Goal: Task Accomplishment & Management: Use online tool/utility

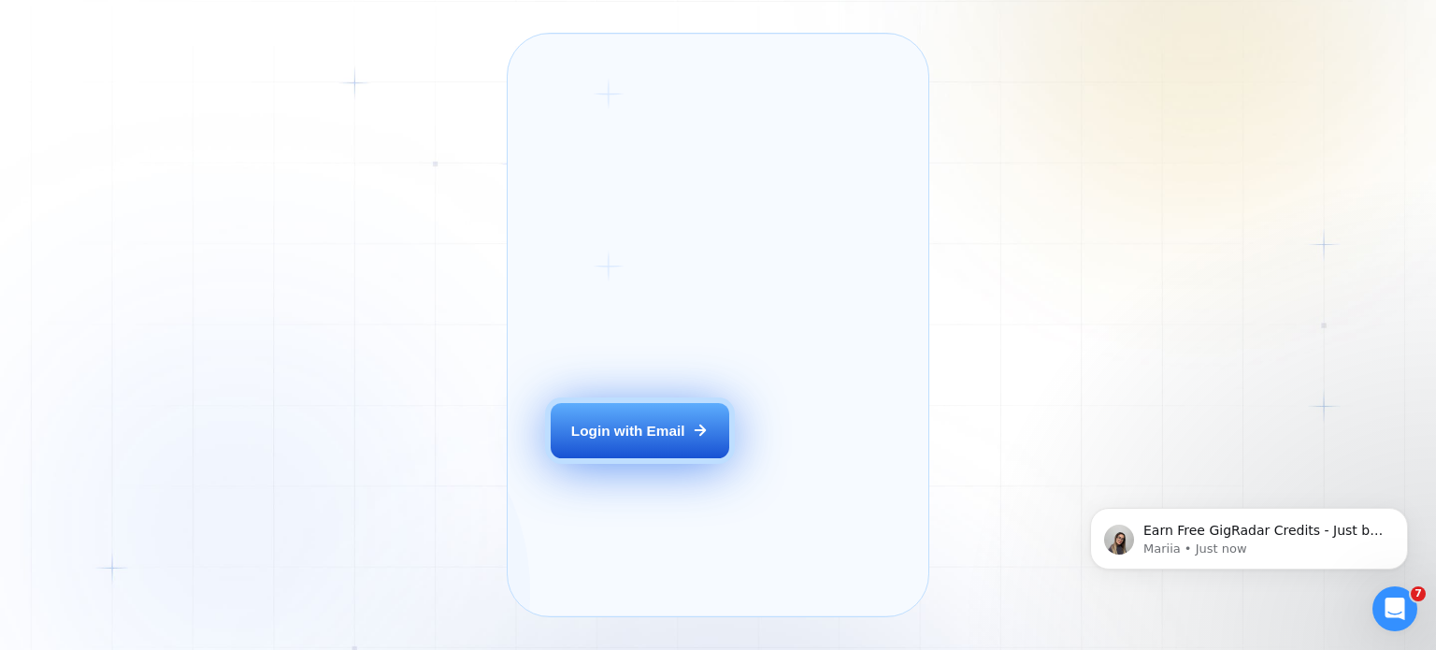
click at [647, 440] on div "Login with Email" at bounding box center [628, 431] width 114 height 20
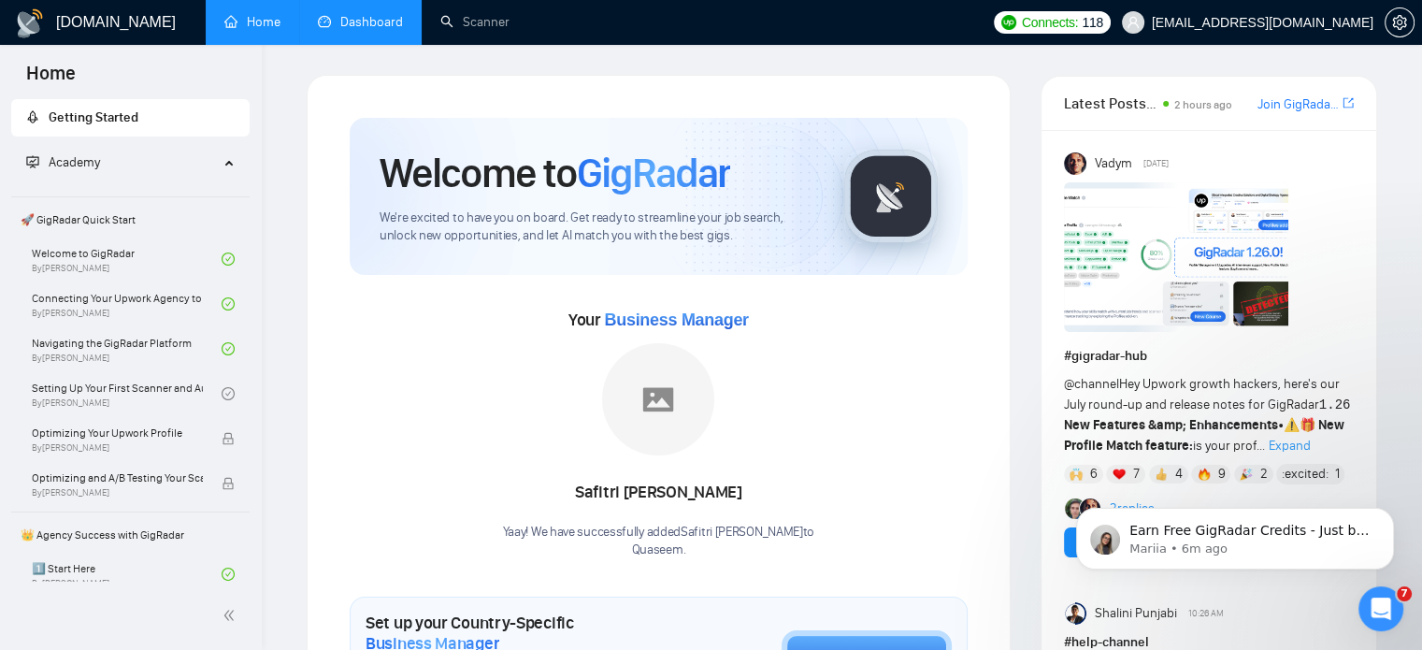
click at [383, 30] on link "Dashboard" at bounding box center [360, 22] width 85 height 16
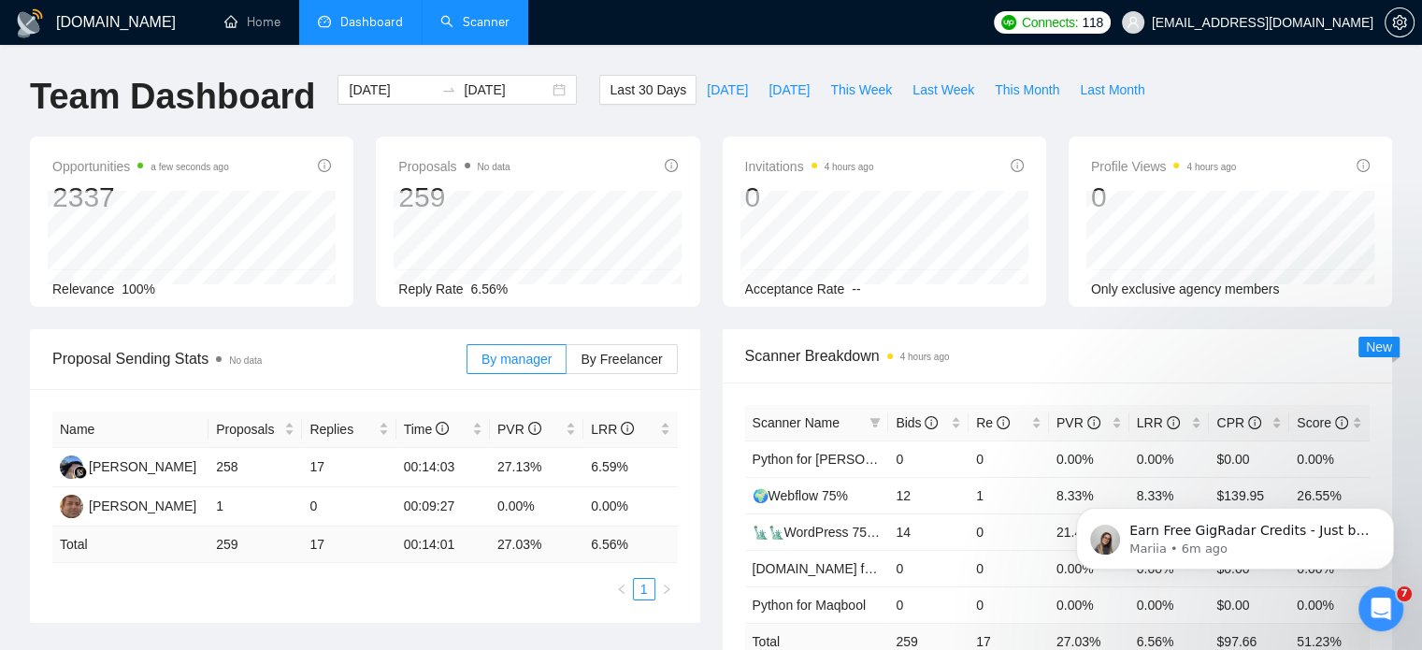
click at [482, 30] on link "Scanner" at bounding box center [474, 22] width 69 height 16
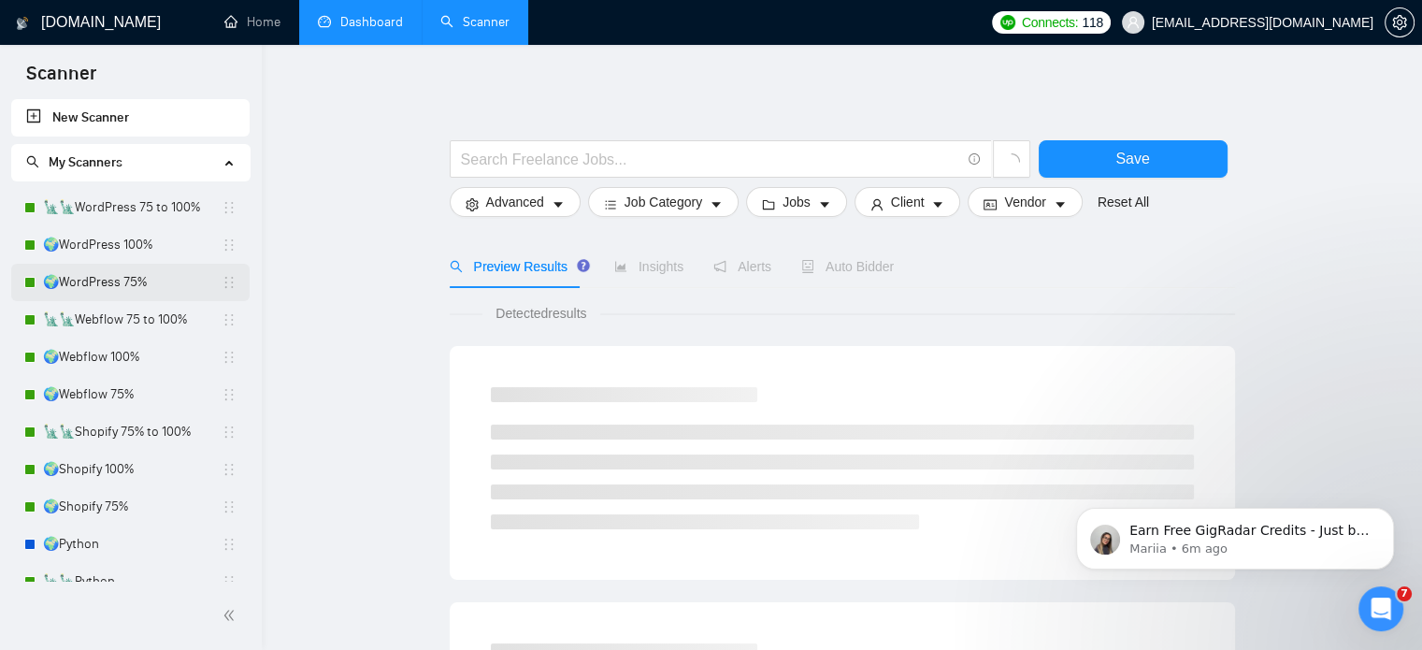
click at [117, 278] on link "🌍WordPress 75%" at bounding box center [132, 282] width 179 height 37
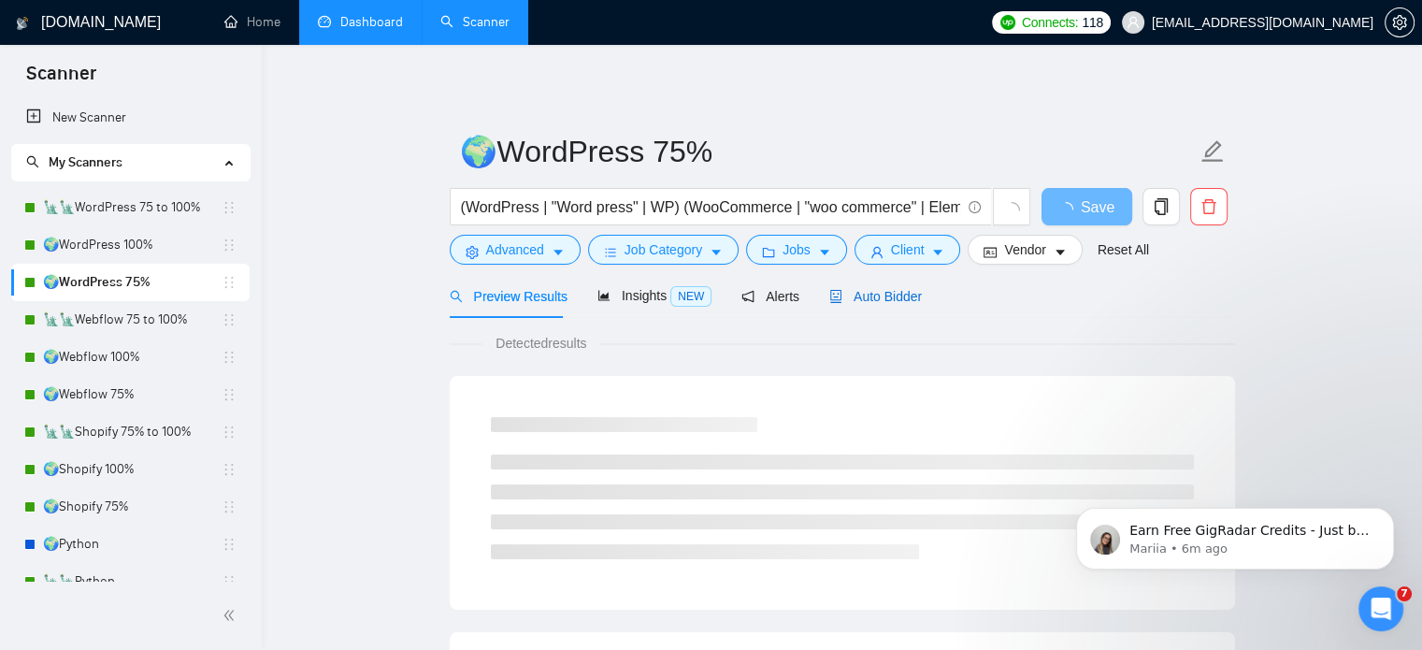
click at [880, 303] on span "Auto Bidder" at bounding box center [875, 296] width 93 height 15
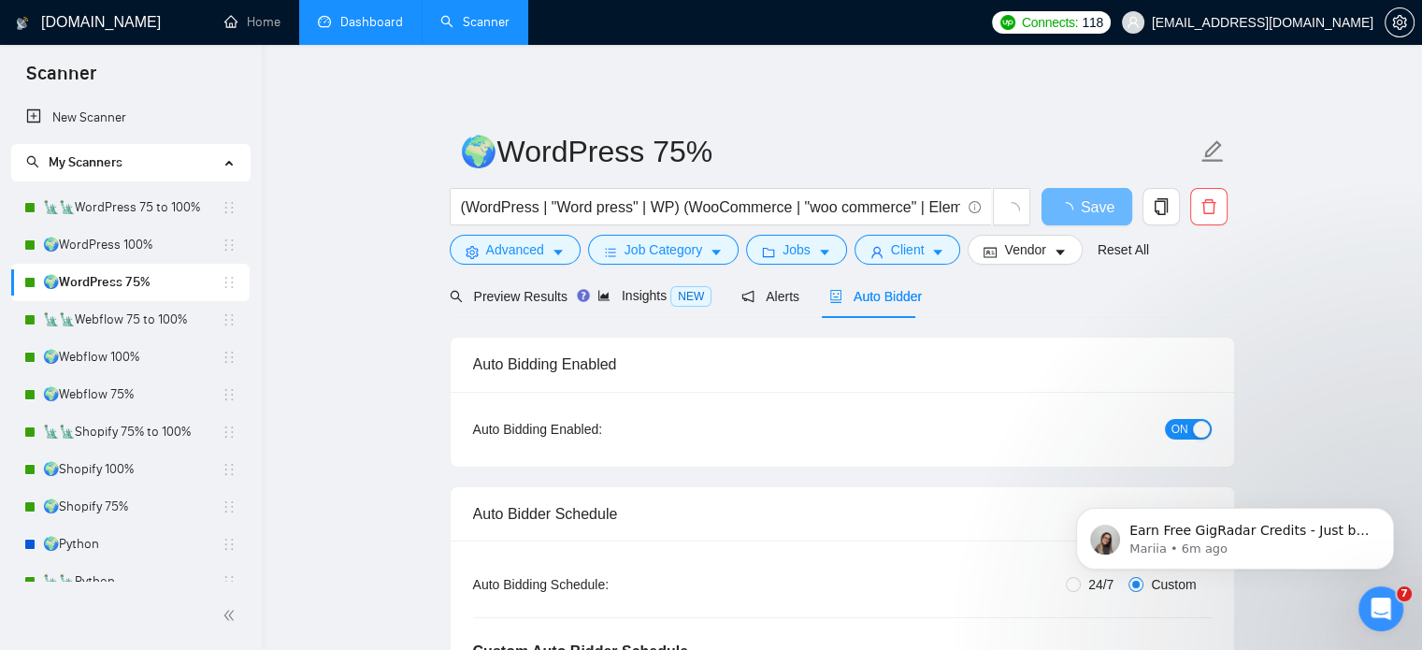
click at [1182, 421] on span "ON" at bounding box center [1180, 429] width 17 height 21
drag, startPoint x: 1077, startPoint y: 209, endPoint x: 299, endPoint y: 381, distance: 796.8
click at [1077, 209] on span "Save" at bounding box center [1087, 206] width 34 height 23
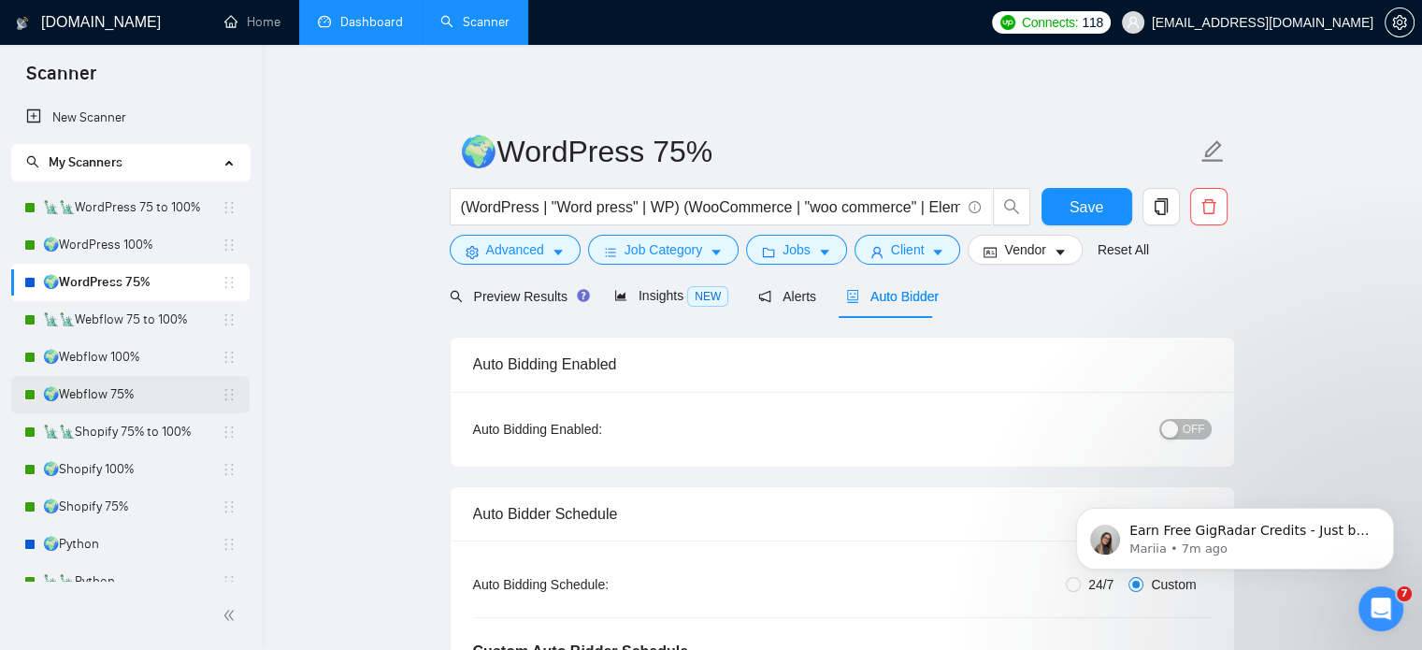
click at [121, 392] on link "🌍Webflow 75%" at bounding box center [132, 394] width 179 height 37
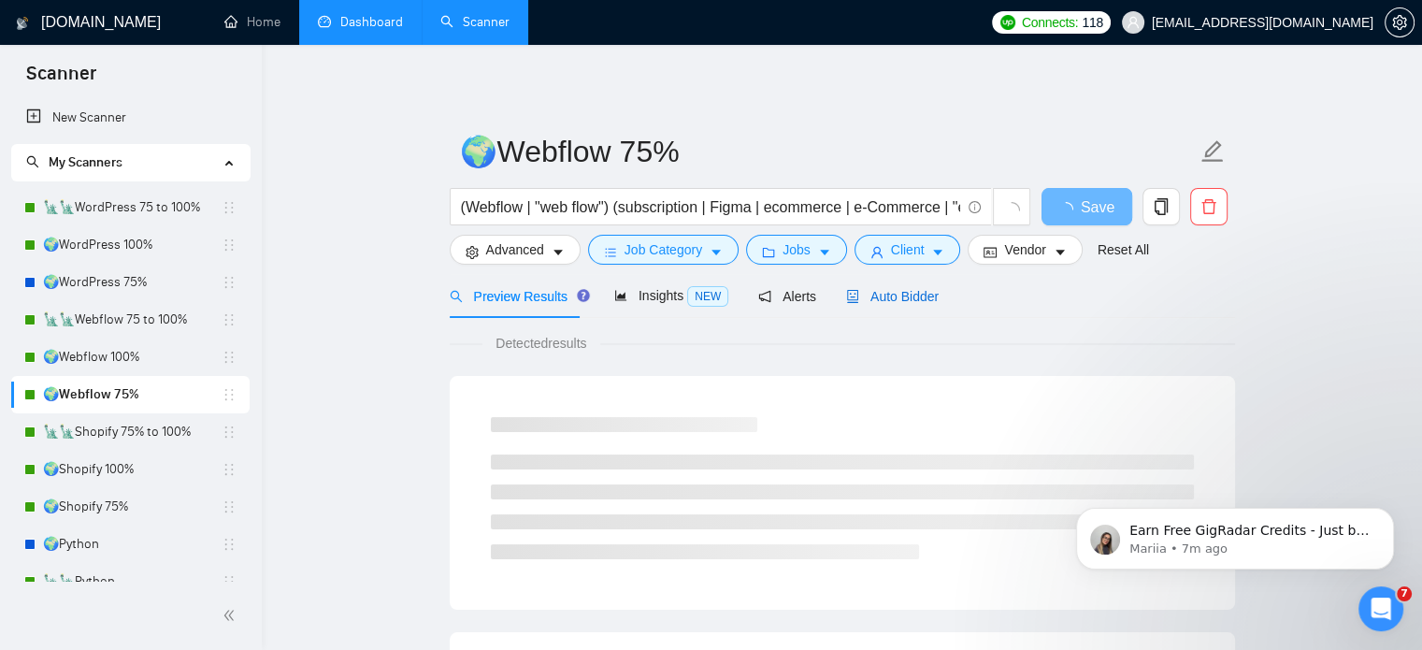
click at [891, 300] on span "Auto Bidder" at bounding box center [892, 296] width 93 height 15
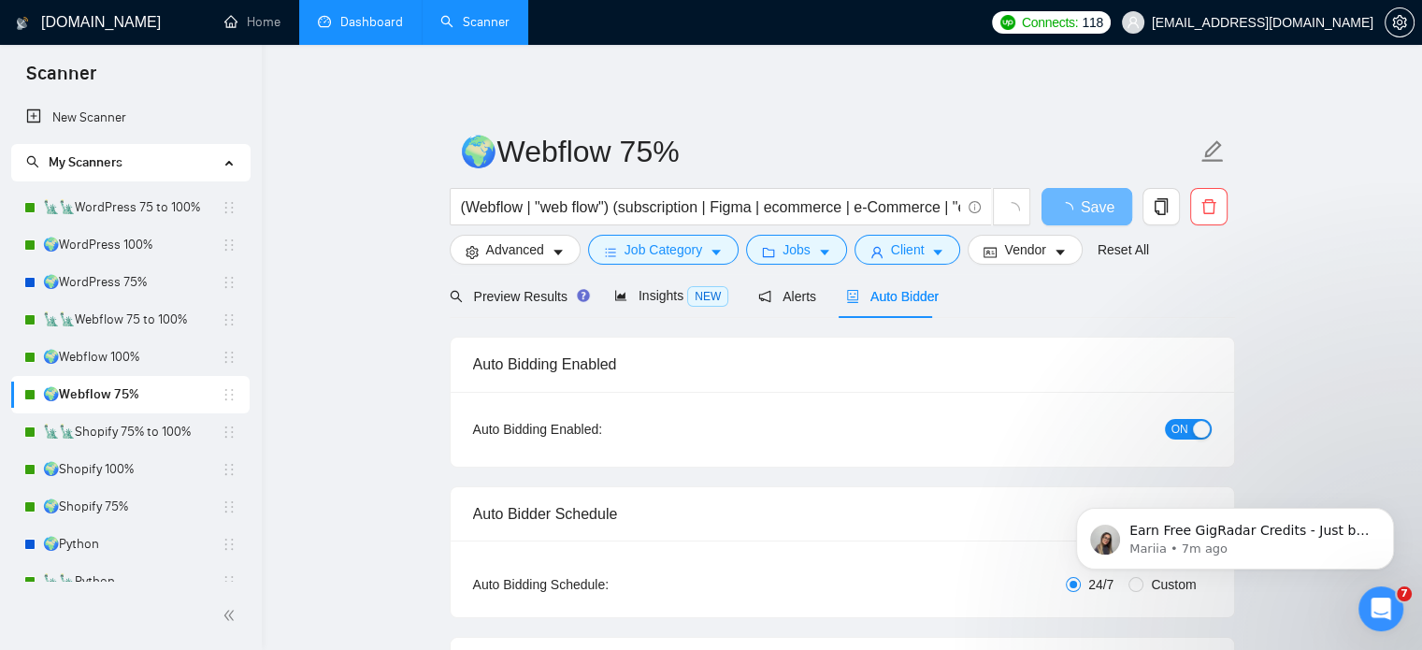
radio input "false"
radio input "true"
checkbox input "true"
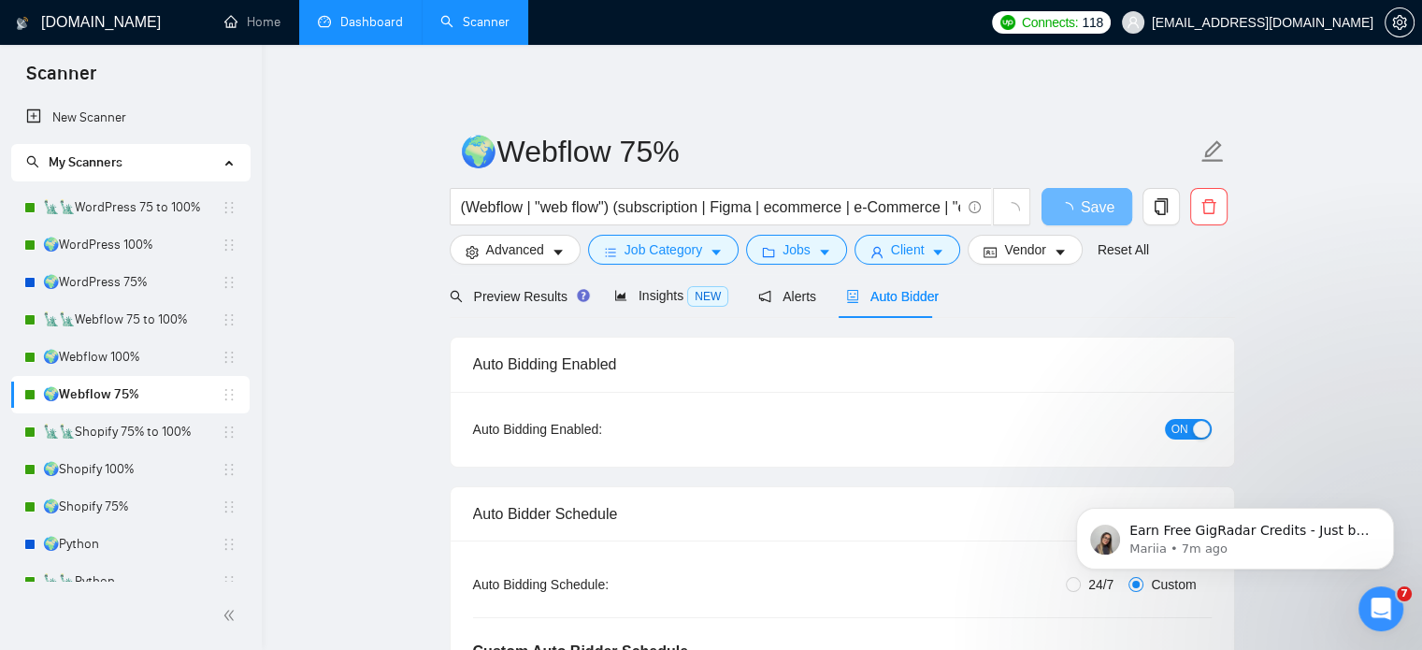
click at [1175, 432] on span "ON" at bounding box center [1180, 429] width 17 height 21
click at [1072, 206] on span "Save" at bounding box center [1087, 206] width 34 height 23
checkbox input "true"
click at [146, 508] on link "🌍Shopify 75%" at bounding box center [132, 506] width 179 height 37
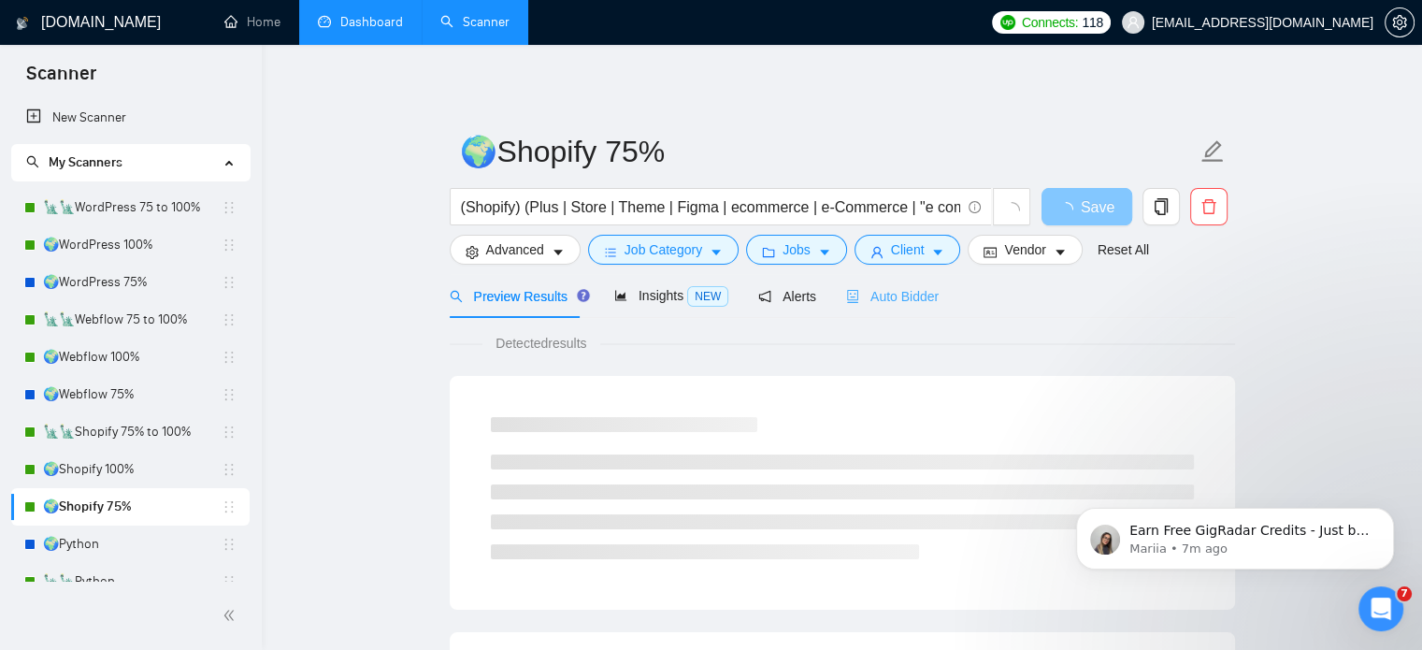
click at [912, 310] on div "Auto Bidder" at bounding box center [892, 296] width 93 height 44
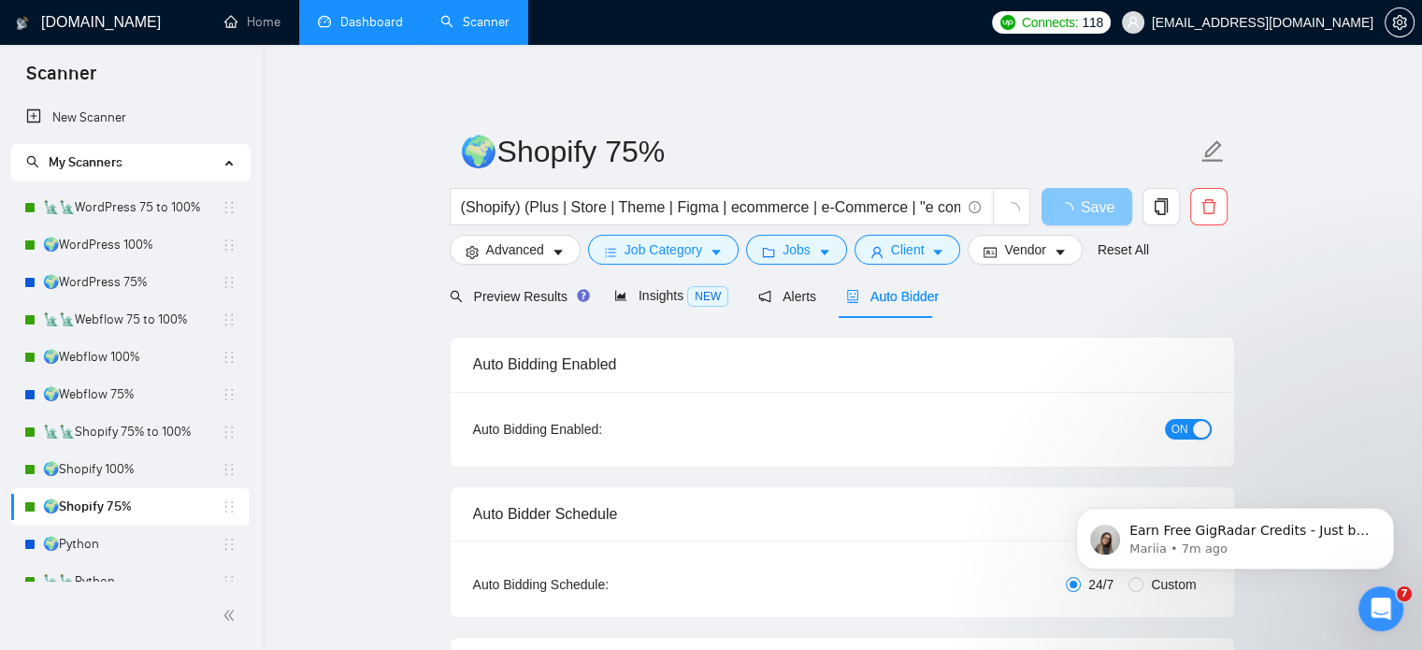
radio input "false"
radio input "true"
checkbox input "true"
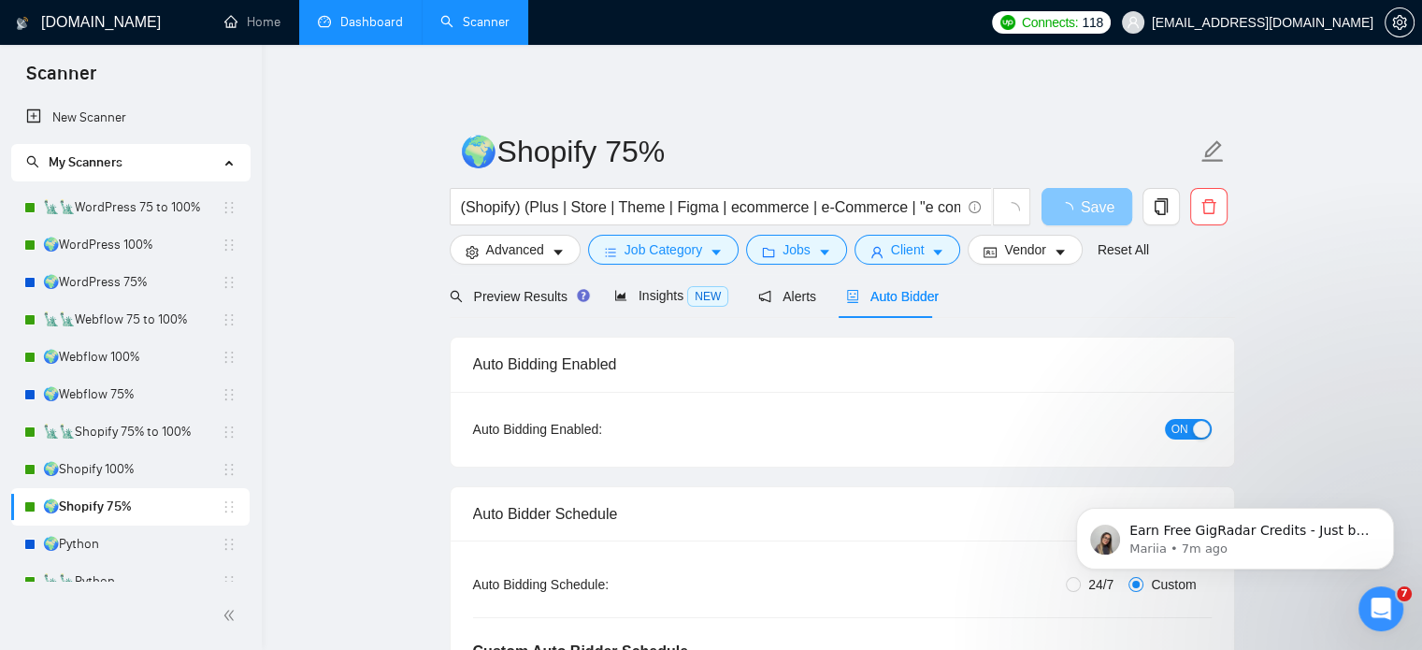
click at [1197, 438] on button "ON" at bounding box center [1188, 429] width 47 height 21
click at [1074, 205] on span "Save" at bounding box center [1087, 206] width 34 height 23
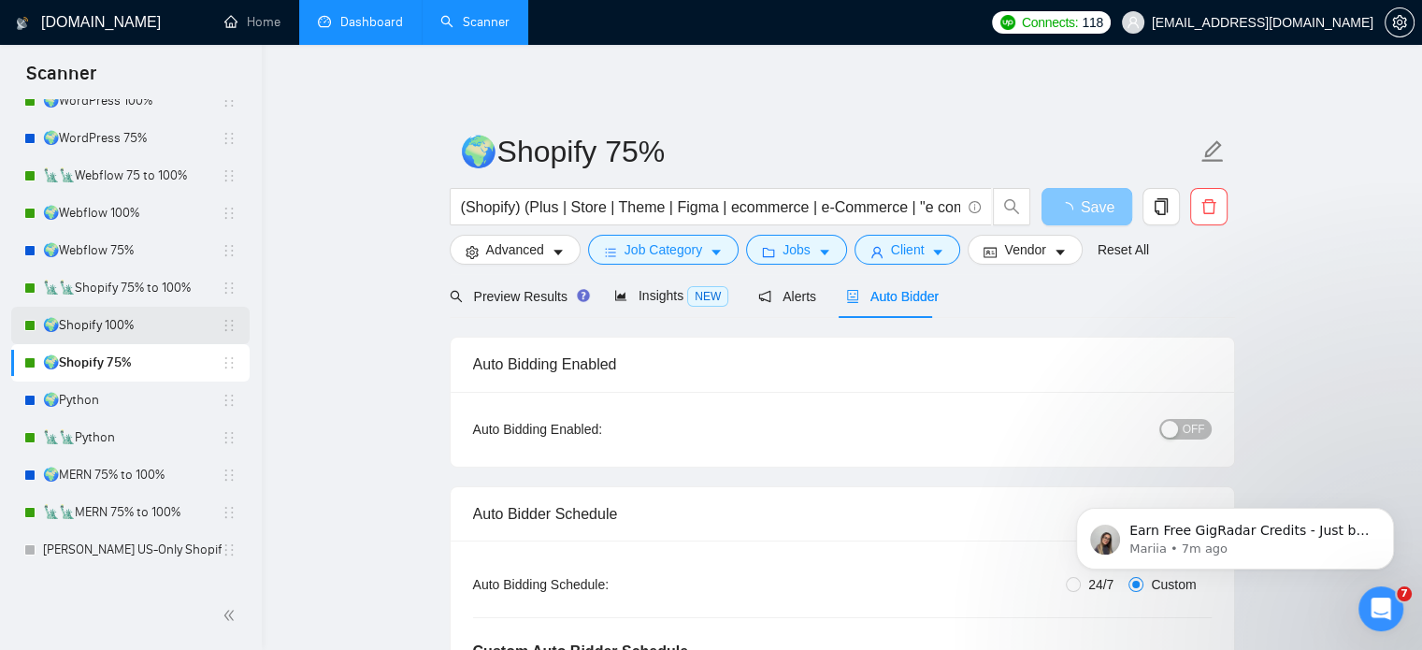
scroll to position [187, 0]
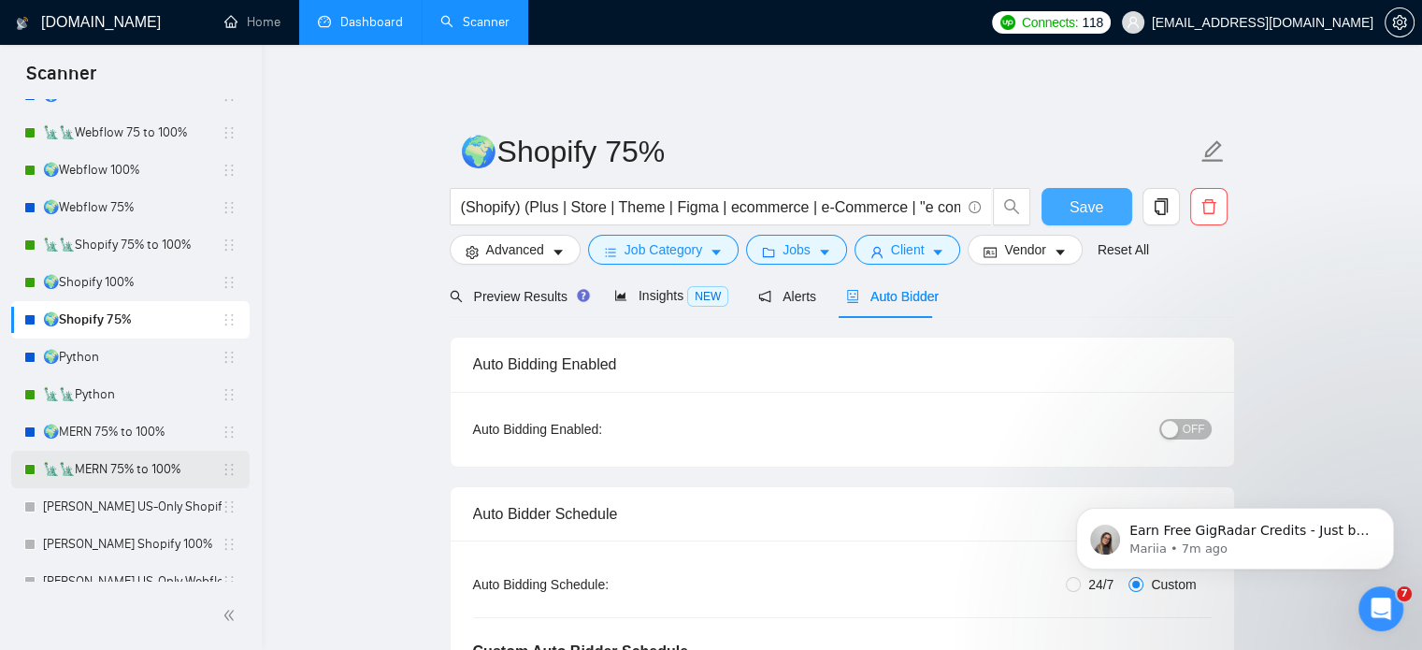
click at [166, 470] on link "🗽🗽MERN 75% to 100%" at bounding box center [132, 469] width 179 height 37
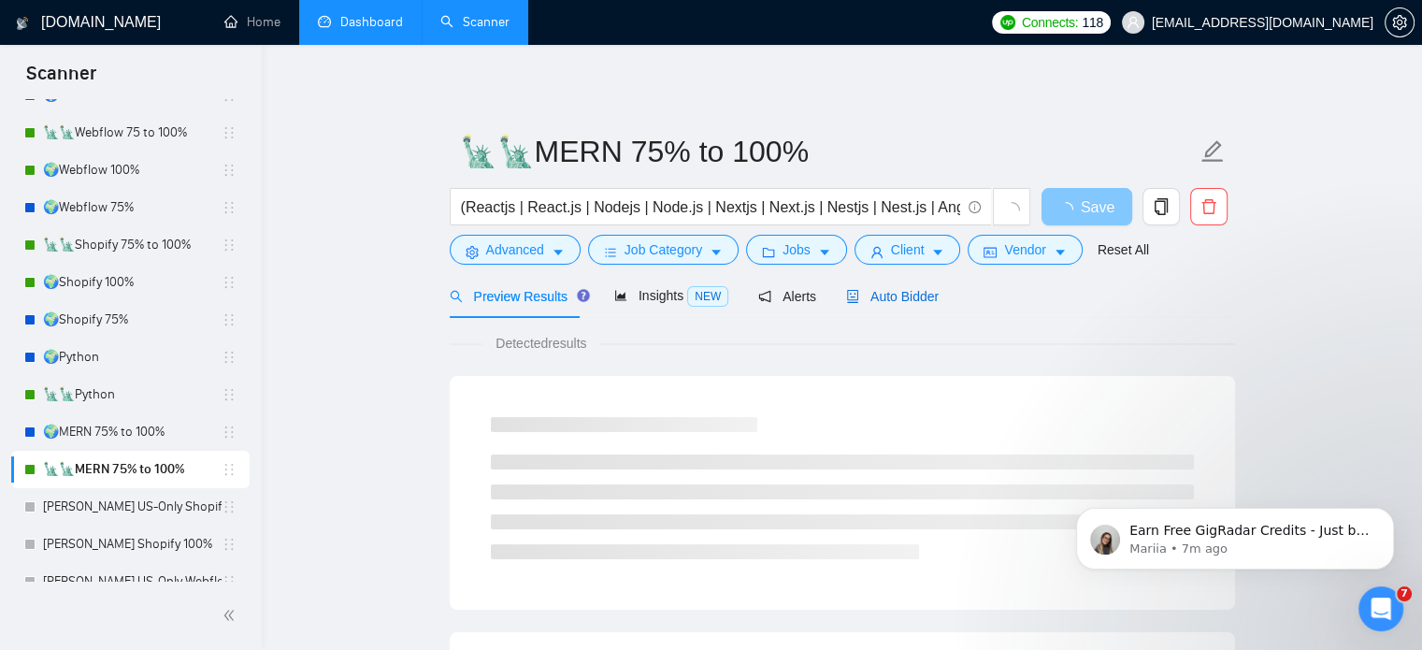
click at [894, 306] on div "Auto Bidder" at bounding box center [892, 296] width 93 height 21
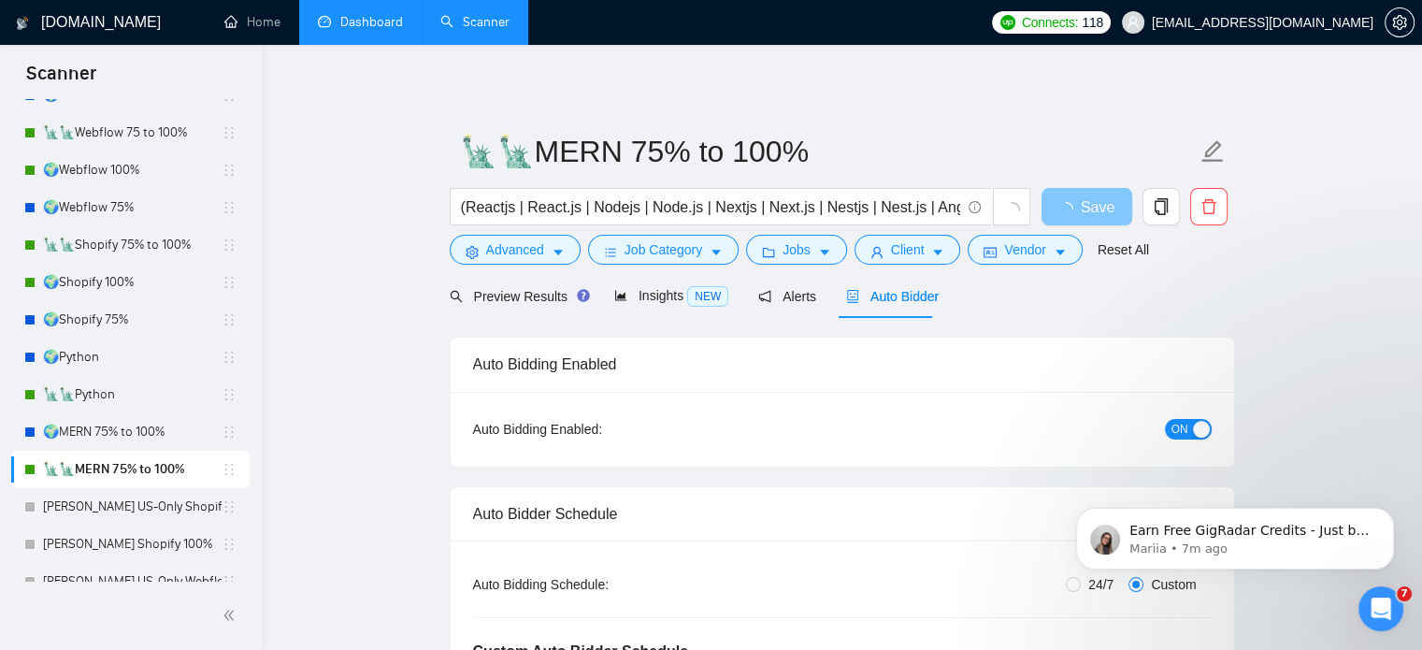
click at [1180, 425] on span "ON" at bounding box center [1180, 429] width 17 height 21
click at [1096, 209] on span "Save" at bounding box center [1087, 206] width 34 height 23
click at [122, 389] on link "🗽🗽Python" at bounding box center [132, 394] width 179 height 37
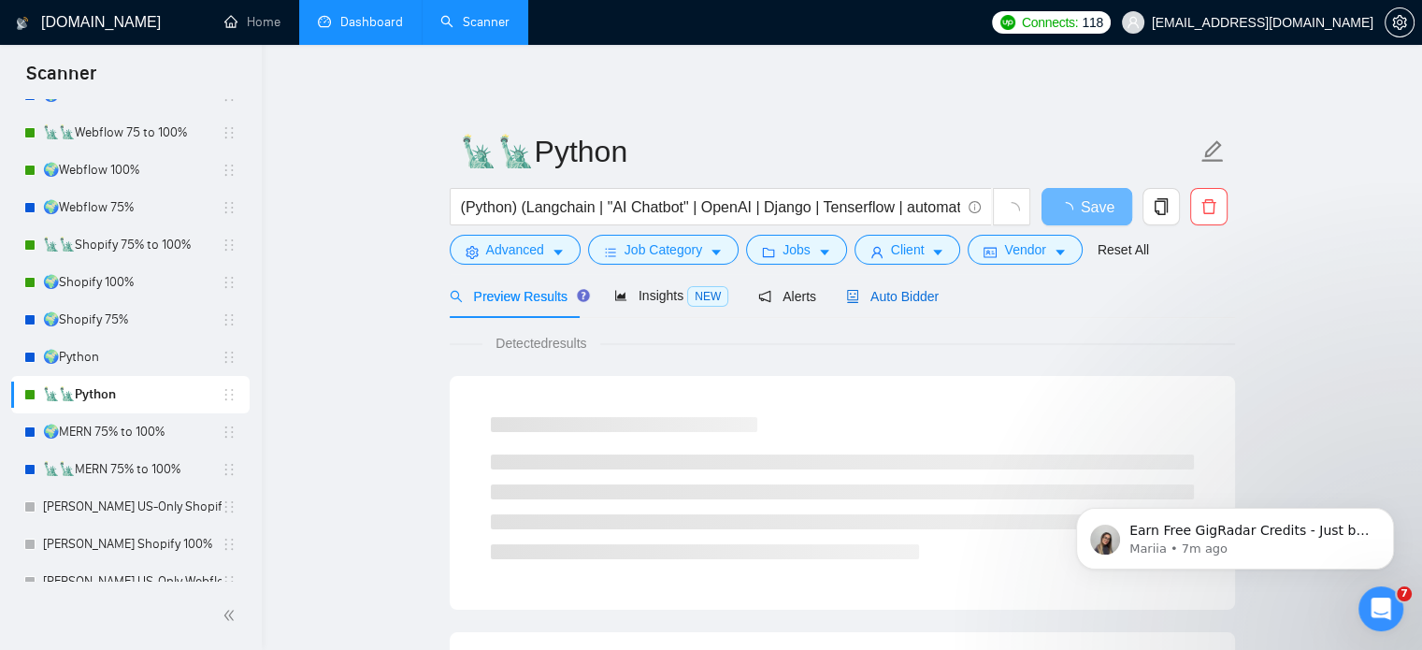
click at [877, 306] on div "Auto Bidder" at bounding box center [892, 296] width 93 height 21
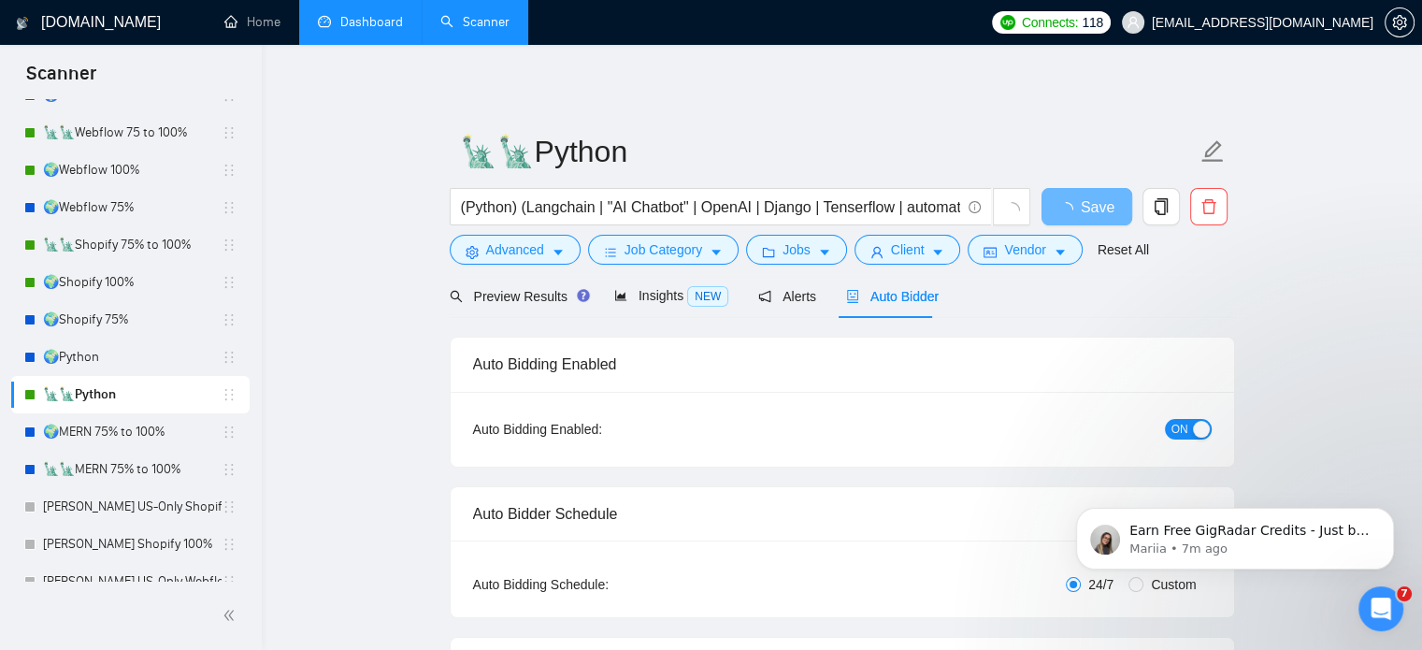
radio input "false"
radio input "true"
checkbox input "true"
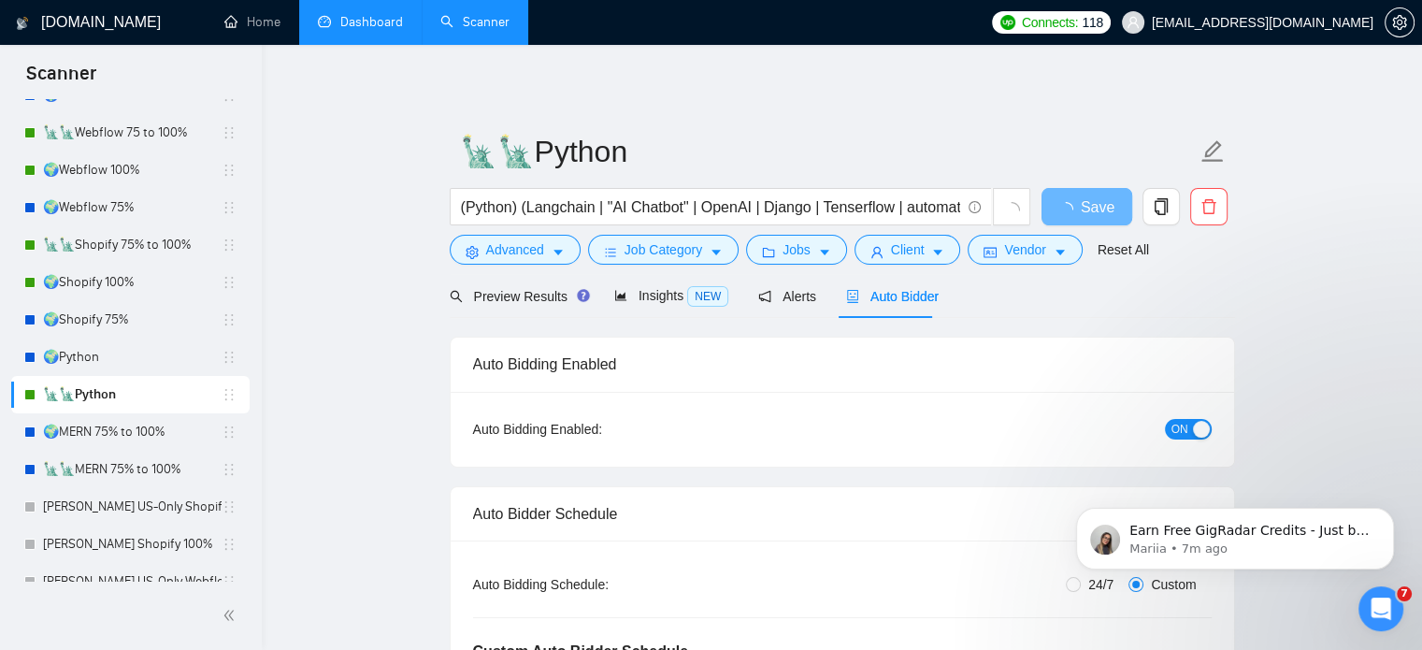
click at [1185, 429] on span "ON" at bounding box center [1180, 429] width 17 height 21
click at [1090, 206] on span "Save" at bounding box center [1087, 206] width 34 height 23
